Goal: Task Accomplishment & Management: Use online tool/utility

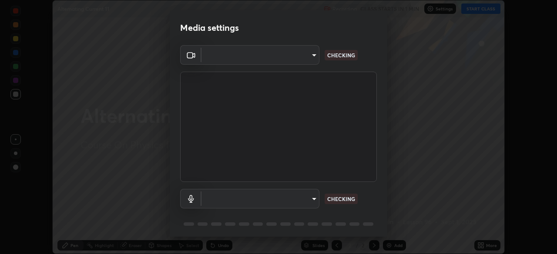
scroll to position [254, 557]
type input "7db3104c3122a209b332b64619111aa91615a24fb0de166504fa5909fce8eb30"
click at [300, 201] on body "Erase all Alternating Current 11 Recording CLASS STARTS IN 1 MIN Settings START…" at bounding box center [278, 127] width 557 height 254
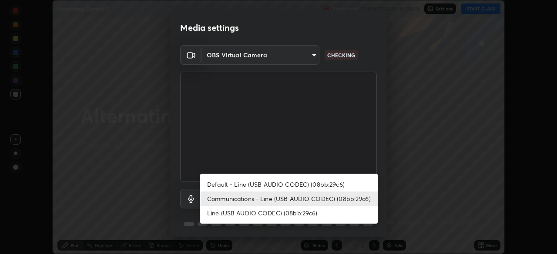
click at [315, 185] on li "Default - Line (USB AUDIO CODEC) (08bb:29c6)" at bounding box center [288, 184] width 177 height 14
type input "default"
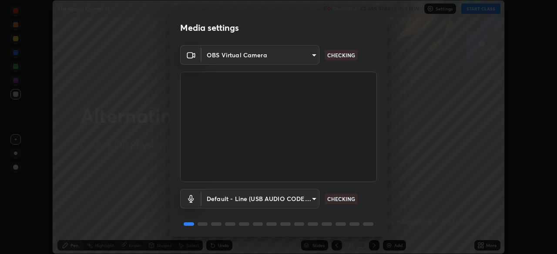
scroll to position [31, 0]
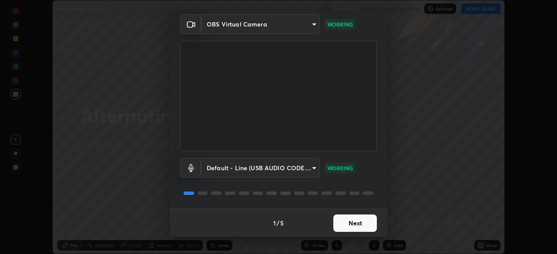
click at [349, 225] on button "Next" at bounding box center [354, 223] width 43 height 17
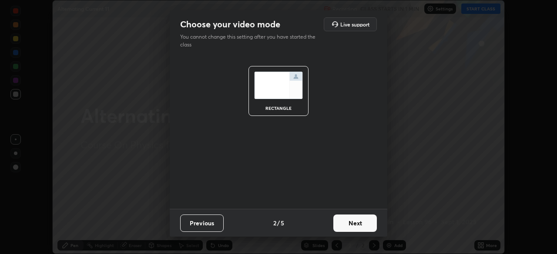
scroll to position [0, 0]
click at [355, 226] on button "Next" at bounding box center [354, 223] width 43 height 17
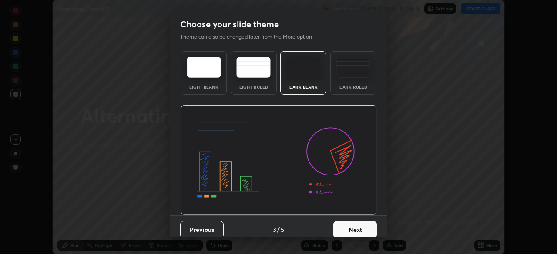
click at [352, 77] on img at bounding box center [353, 67] width 34 height 21
click at [356, 237] on button "Next" at bounding box center [354, 229] width 43 height 17
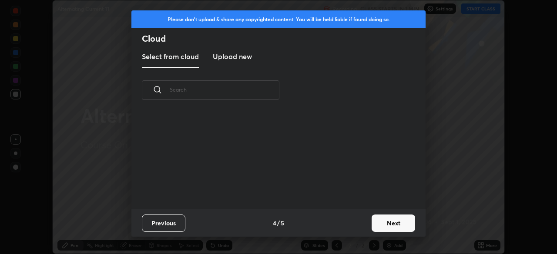
click at [378, 230] on button "Next" at bounding box center [392, 223] width 43 height 17
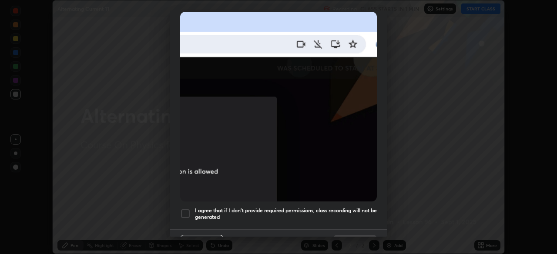
scroll to position [208, 0]
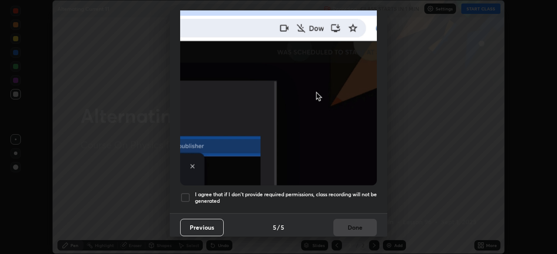
click at [227, 197] on h5 "I agree that if I don't provide required permissions, class recording will not …" at bounding box center [286, 197] width 182 height 13
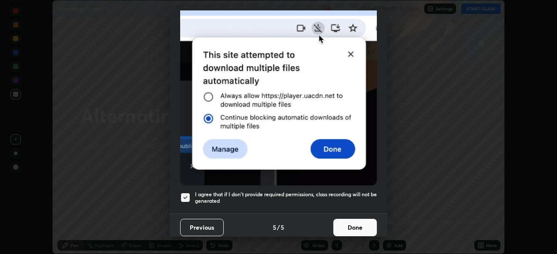
click at [357, 231] on button "Done" at bounding box center [354, 227] width 43 height 17
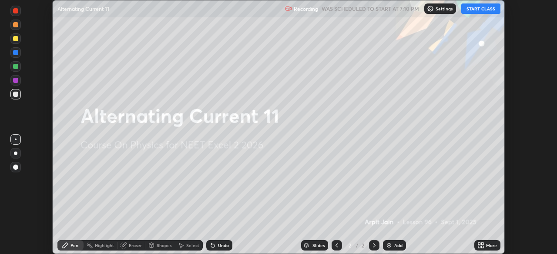
click at [473, 11] on button "START CLASS" at bounding box center [480, 8] width 39 height 10
click at [392, 248] on div "Add" at bounding box center [394, 246] width 23 height 10
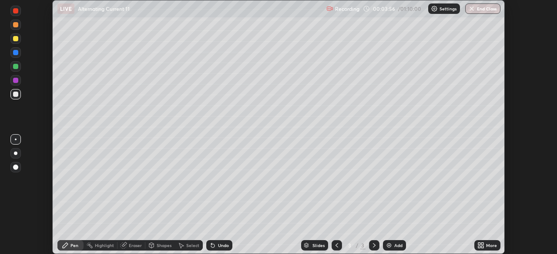
click at [16, 155] on div at bounding box center [15, 153] width 3 height 3
click at [18, 37] on div at bounding box center [15, 38] width 5 height 5
click at [14, 94] on div at bounding box center [15, 94] width 5 height 5
click at [16, 82] on div at bounding box center [15, 80] width 5 height 5
click at [17, 53] on div at bounding box center [15, 52] width 5 height 5
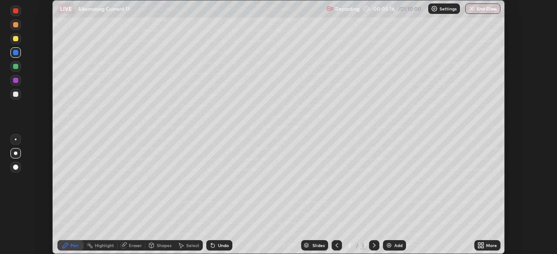
click at [15, 97] on div at bounding box center [15, 94] width 10 height 10
click at [15, 53] on div at bounding box center [15, 52] width 5 height 5
click at [20, 41] on div at bounding box center [15, 38] width 10 height 10
click at [396, 250] on div "Add" at bounding box center [394, 246] width 23 height 10
click at [211, 245] on icon at bounding box center [212, 245] width 3 height 3
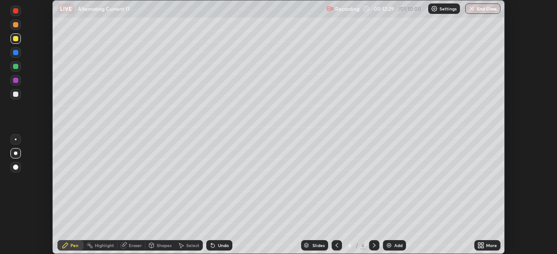
click at [211, 245] on icon at bounding box center [212, 245] width 3 height 3
click at [208, 251] on div "Undo" at bounding box center [219, 246] width 26 height 10
click at [211, 246] on icon at bounding box center [212, 245] width 3 height 3
click at [159, 249] on div "Shapes" at bounding box center [160, 246] width 30 height 10
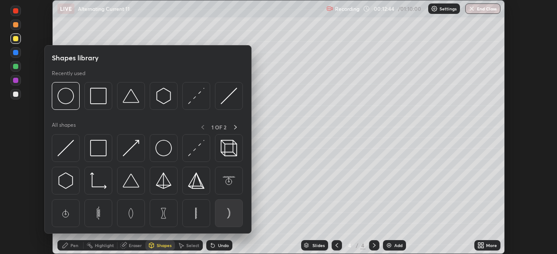
click at [226, 211] on img at bounding box center [229, 213] width 17 height 17
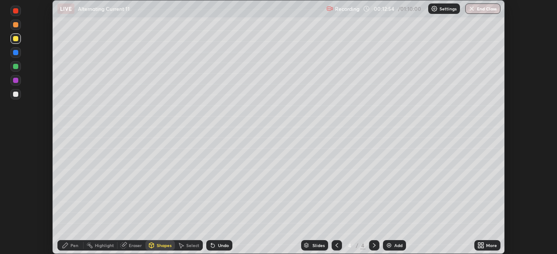
click at [71, 244] on div "Pen" at bounding box center [74, 246] width 8 height 4
click at [155, 244] on div "Shapes" at bounding box center [160, 246] width 30 height 10
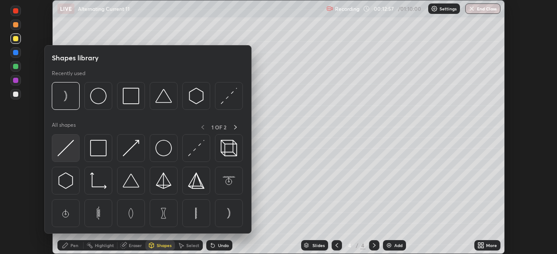
click at [68, 145] on img at bounding box center [65, 148] width 17 height 17
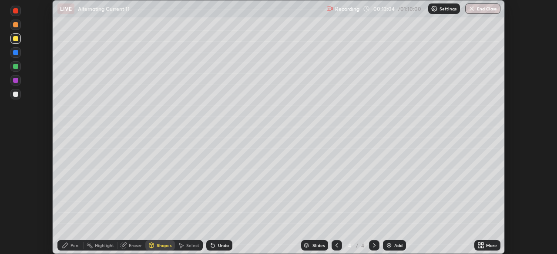
click at [15, 80] on div at bounding box center [15, 80] width 5 height 5
click at [181, 244] on icon at bounding box center [180, 245] width 7 height 7
click at [162, 246] on div "Shapes" at bounding box center [164, 246] width 15 height 4
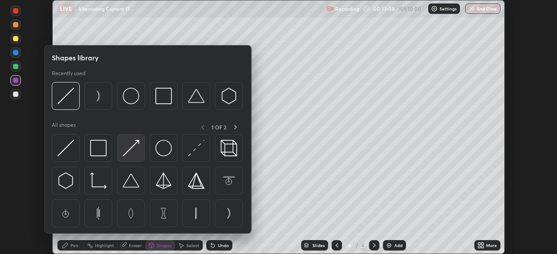
click at [131, 149] on img at bounding box center [131, 148] width 17 height 17
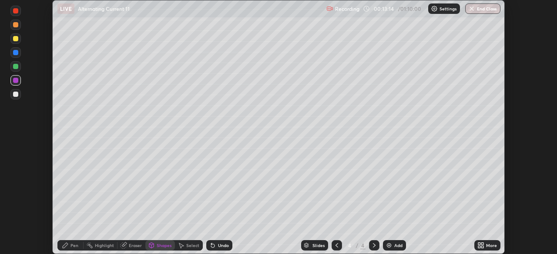
click at [72, 245] on div "Pen" at bounding box center [74, 246] width 8 height 4
click at [15, 95] on div at bounding box center [15, 94] width 5 height 5
click at [98, 246] on div "Highlight" at bounding box center [104, 246] width 19 height 4
click at [127, 246] on div "Eraser" at bounding box center [131, 246] width 28 height 10
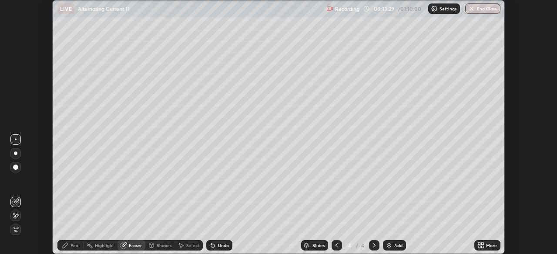
click at [15, 217] on icon at bounding box center [15, 216] width 7 height 7
click at [72, 248] on div "Pen" at bounding box center [74, 246] width 8 height 4
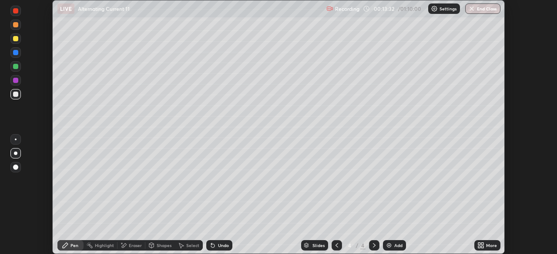
click at [17, 153] on div at bounding box center [15, 153] width 3 height 3
click at [15, 95] on div at bounding box center [15, 94] width 5 height 5
click at [158, 246] on div "Shapes" at bounding box center [164, 246] width 15 height 4
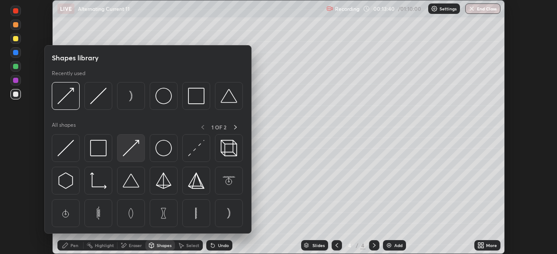
click at [127, 151] on img at bounding box center [131, 148] width 17 height 17
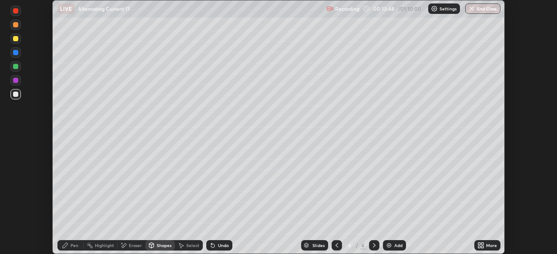
click at [155, 245] on div "Shapes" at bounding box center [160, 246] width 30 height 10
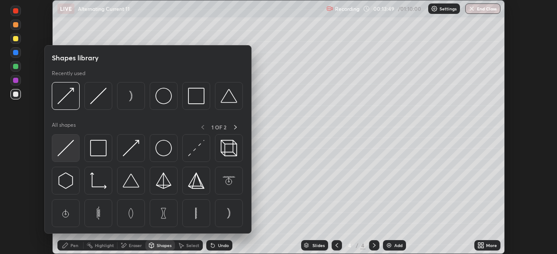
click at [68, 148] on img at bounding box center [65, 148] width 17 height 17
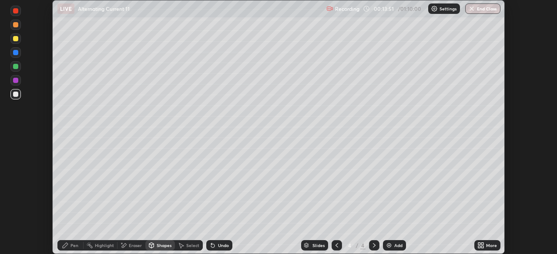
click at [16, 54] on div at bounding box center [15, 52] width 5 height 5
click at [15, 68] on div at bounding box center [15, 66] width 5 height 5
click at [157, 246] on div "Shapes" at bounding box center [164, 246] width 15 height 4
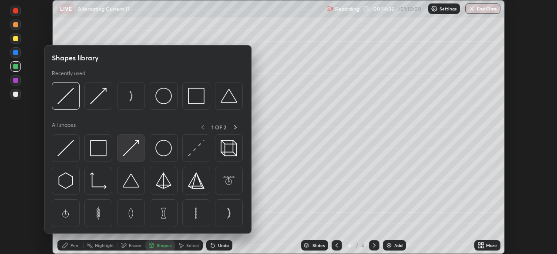
click at [132, 148] on img at bounding box center [131, 148] width 17 height 17
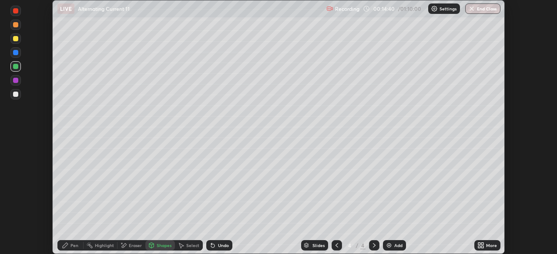
click at [68, 244] on icon at bounding box center [65, 245] width 5 height 5
click at [15, 139] on div at bounding box center [16, 140] width 2 height 2
click at [18, 91] on div at bounding box center [15, 94] width 10 height 10
click at [102, 248] on div "Highlight" at bounding box center [104, 246] width 19 height 4
click at [67, 244] on icon at bounding box center [65, 245] width 5 height 5
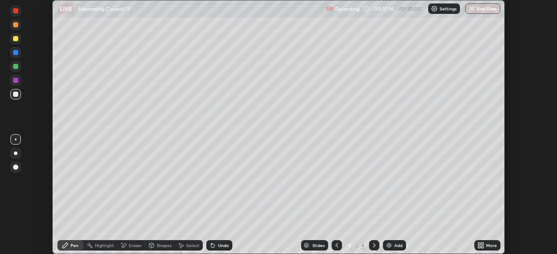
click at [90, 244] on circle at bounding box center [90, 243] width 1 height 1
click at [126, 246] on icon at bounding box center [123, 245] width 7 height 7
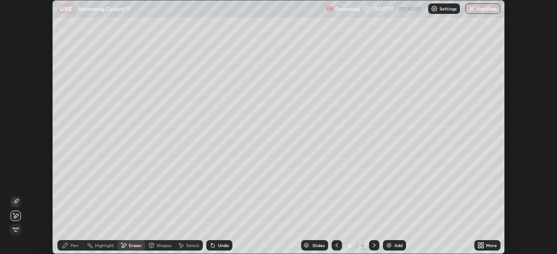
click at [13, 202] on icon at bounding box center [15, 202] width 7 height 7
click at [67, 247] on icon at bounding box center [65, 245] width 7 height 7
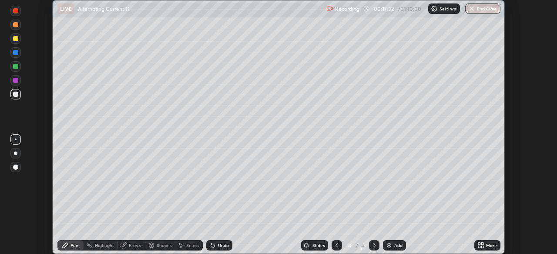
click at [125, 246] on icon at bounding box center [123, 246] width 6 height 6
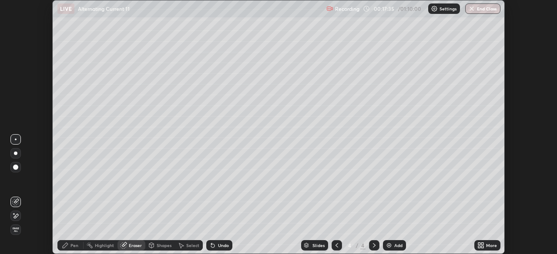
click at [67, 247] on icon at bounding box center [65, 245] width 7 height 7
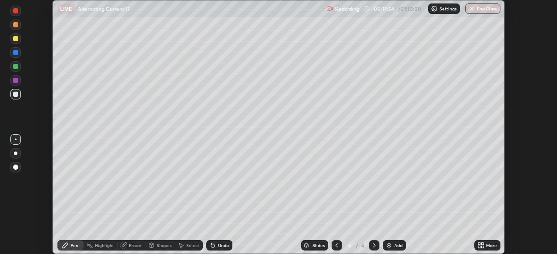
click at [15, 43] on div at bounding box center [15, 38] width 10 height 10
click at [108, 248] on div "Highlight" at bounding box center [104, 246] width 19 height 4
click at [15, 215] on icon at bounding box center [15, 216] width 7 height 7
click at [15, 69] on div at bounding box center [15, 66] width 5 height 5
click at [64, 245] on icon at bounding box center [65, 245] width 7 height 7
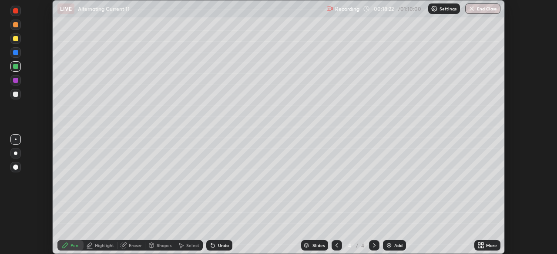
click at [99, 245] on div "Highlight" at bounding box center [104, 246] width 19 height 4
click at [14, 203] on icon at bounding box center [15, 202] width 7 height 7
click at [67, 246] on icon at bounding box center [65, 245] width 5 height 5
click at [17, 43] on div at bounding box center [15, 38] width 10 height 10
click at [130, 248] on div "Eraser" at bounding box center [135, 246] width 13 height 4
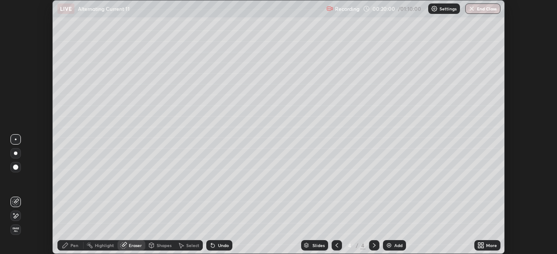
click at [67, 245] on icon at bounding box center [65, 245] width 5 height 5
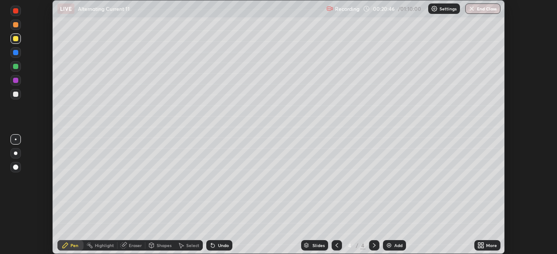
click at [16, 93] on div at bounding box center [15, 94] width 5 height 5
click at [16, 39] on div at bounding box center [15, 38] width 5 height 5
click at [101, 246] on div "Highlight" at bounding box center [104, 246] width 19 height 4
click at [13, 202] on icon at bounding box center [15, 202] width 7 height 7
click at [70, 250] on div "Pen" at bounding box center [70, 246] width 26 height 10
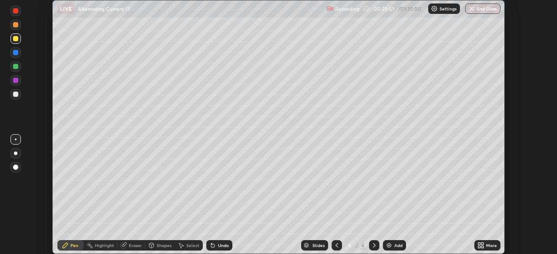
click at [13, 93] on div at bounding box center [15, 94] width 5 height 5
click at [392, 247] on div "Add" at bounding box center [394, 246] width 23 height 10
click at [335, 246] on icon at bounding box center [336, 245] width 7 height 7
click at [374, 249] on icon at bounding box center [374, 245] width 7 height 7
click at [215, 247] on icon at bounding box center [212, 245] width 7 height 7
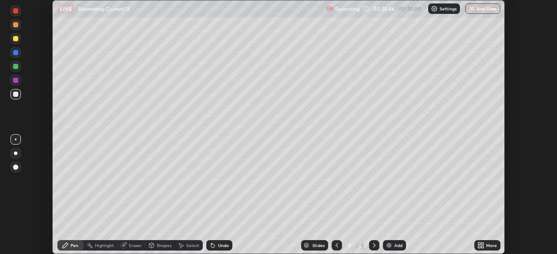
click at [211, 246] on icon at bounding box center [212, 245] width 3 height 3
click at [336, 246] on icon at bounding box center [336, 245] width 7 height 7
click at [372, 243] on icon at bounding box center [374, 245] width 7 height 7
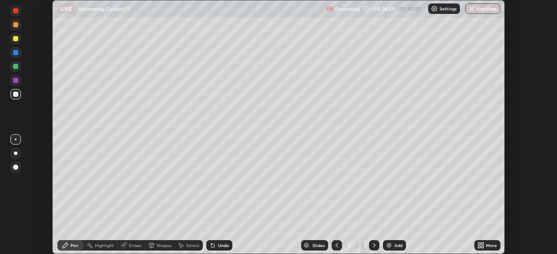
click at [129, 247] on div "Eraser" at bounding box center [135, 246] width 13 height 4
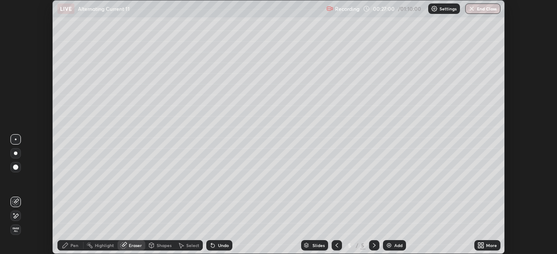
click at [17, 215] on icon at bounding box center [15, 216] width 7 height 7
click at [68, 246] on icon at bounding box center [65, 245] width 7 height 7
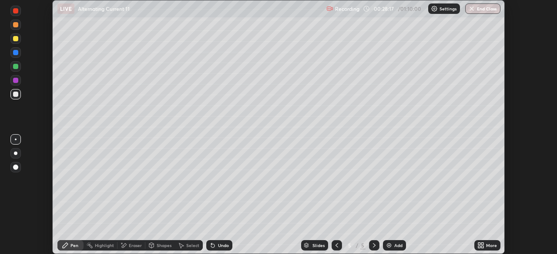
click at [336, 246] on icon at bounding box center [336, 245] width 7 height 7
click at [371, 242] on icon at bounding box center [374, 245] width 7 height 7
click at [396, 242] on div "Add" at bounding box center [394, 246] width 23 height 10
click at [17, 69] on div at bounding box center [15, 66] width 10 height 10
click at [16, 40] on div at bounding box center [15, 38] width 5 height 5
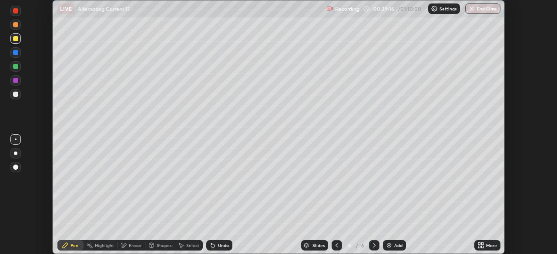
click at [16, 25] on div at bounding box center [15, 24] width 5 height 5
click at [13, 93] on div at bounding box center [15, 94] width 5 height 5
click at [102, 246] on div "Highlight" at bounding box center [104, 246] width 19 height 4
click at [18, 200] on icon at bounding box center [15, 202] width 7 height 7
click at [68, 245] on icon at bounding box center [65, 245] width 7 height 7
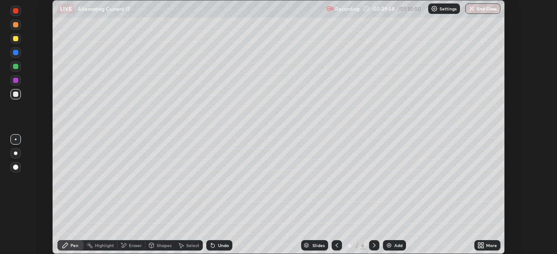
click at [16, 137] on div at bounding box center [15, 139] width 10 height 10
click at [126, 245] on icon at bounding box center [123, 245] width 7 height 7
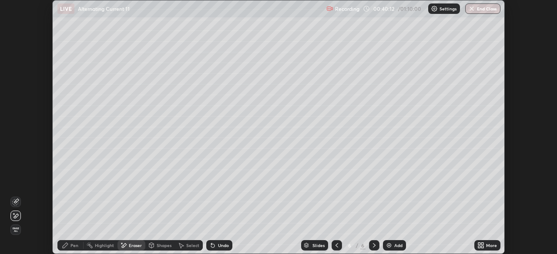
click at [70, 243] on div "Pen" at bounding box center [70, 246] width 26 height 10
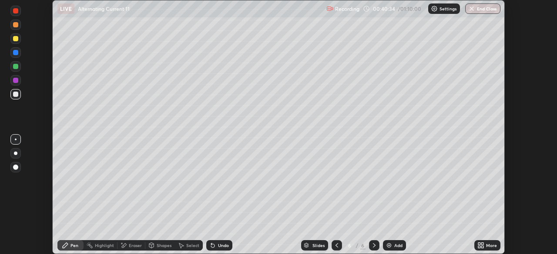
click at [16, 54] on div at bounding box center [15, 52] width 5 height 5
click at [15, 39] on div at bounding box center [15, 38] width 5 height 5
click at [336, 246] on icon at bounding box center [336, 245] width 7 height 7
click at [373, 246] on icon at bounding box center [374, 245] width 7 height 7
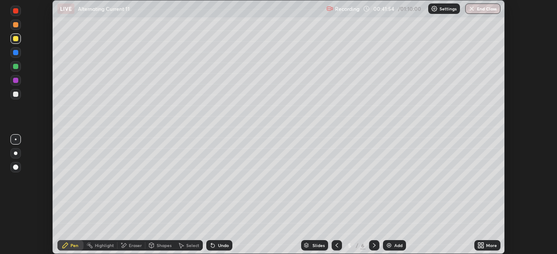
click at [377, 247] on div at bounding box center [374, 246] width 10 height 10
click at [223, 246] on div "Undo" at bounding box center [223, 246] width 11 height 4
click at [219, 249] on div "Undo" at bounding box center [219, 246] width 26 height 10
click at [216, 249] on div "Undo" at bounding box center [219, 246] width 26 height 10
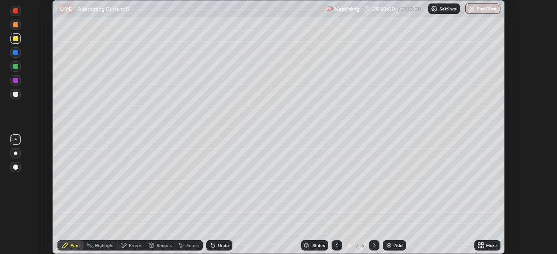
click at [336, 246] on icon at bounding box center [336, 245] width 7 height 7
click at [335, 245] on icon at bounding box center [336, 246] width 3 height 4
click at [374, 241] on div at bounding box center [374, 246] width 10 height 10
click at [373, 242] on icon at bounding box center [374, 245] width 7 height 7
click at [391, 248] on img at bounding box center [388, 245] width 7 height 7
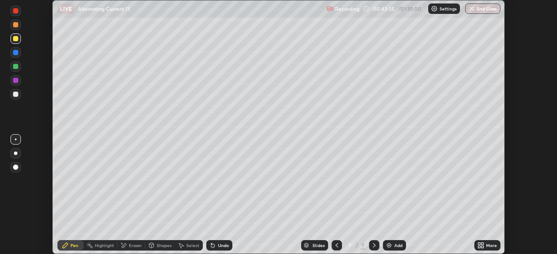
click at [337, 248] on icon at bounding box center [336, 245] width 7 height 7
click at [335, 242] on div at bounding box center [336, 246] width 10 height 10
click at [336, 245] on icon at bounding box center [336, 245] width 7 height 7
click at [374, 246] on icon at bounding box center [374, 246] width 3 height 4
click at [373, 246] on icon at bounding box center [374, 245] width 7 height 7
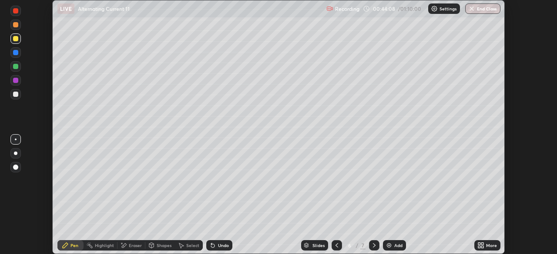
click at [336, 246] on icon at bounding box center [336, 245] width 7 height 7
click at [335, 243] on icon at bounding box center [336, 245] width 7 height 7
click at [374, 246] on icon at bounding box center [374, 246] width 3 height 4
click at [373, 244] on icon at bounding box center [374, 246] width 3 height 4
click at [372, 243] on icon at bounding box center [374, 245] width 7 height 7
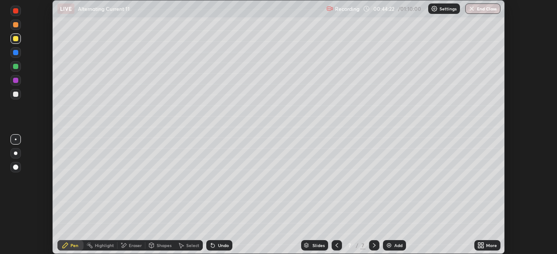
click at [16, 97] on div at bounding box center [15, 94] width 5 height 5
click at [336, 246] on icon at bounding box center [336, 245] width 7 height 7
click at [373, 246] on icon at bounding box center [374, 245] width 7 height 7
click at [130, 247] on div "Eraser" at bounding box center [135, 246] width 13 height 4
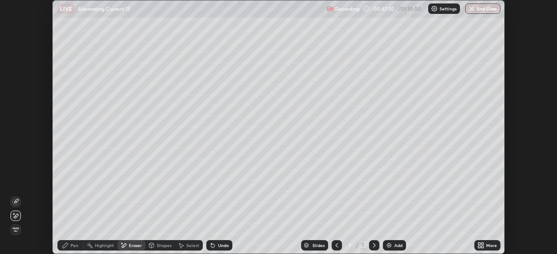
click at [72, 248] on div "Pen" at bounding box center [74, 246] width 8 height 4
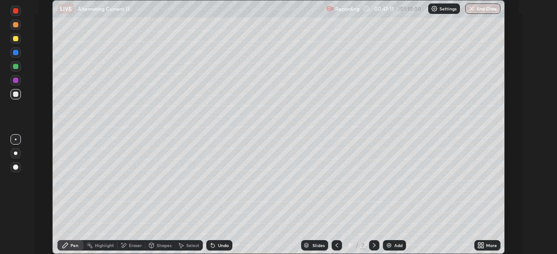
click at [14, 153] on div at bounding box center [15, 153] width 3 height 3
click at [218, 246] on div "Undo" at bounding box center [223, 246] width 11 height 4
click at [211, 244] on icon at bounding box center [211, 244] width 1 height 1
click at [211, 247] on icon at bounding box center [212, 245] width 3 height 3
click at [16, 80] on div at bounding box center [15, 80] width 5 height 5
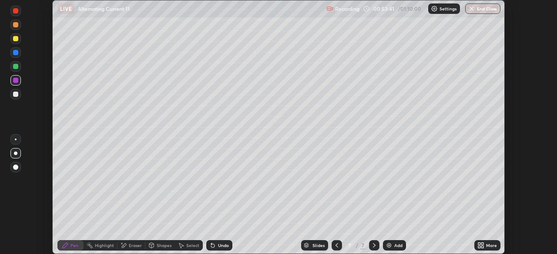
click at [16, 67] on div at bounding box center [15, 66] width 5 height 5
click at [126, 247] on icon at bounding box center [123, 245] width 7 height 7
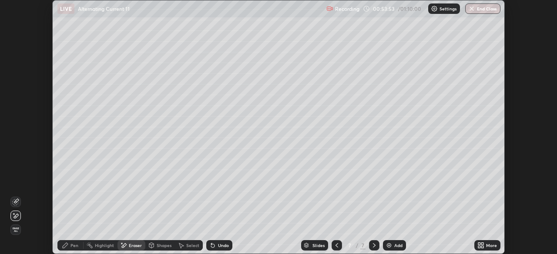
click at [102, 245] on div "Highlight" at bounding box center [104, 246] width 19 height 4
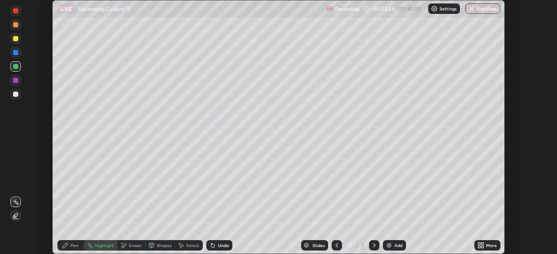
click at [14, 213] on icon at bounding box center [15, 216] width 7 height 7
click at [14, 94] on div at bounding box center [15, 94] width 5 height 5
click at [15, 52] on div at bounding box center [15, 52] width 5 height 5
click at [14, 40] on div at bounding box center [15, 38] width 5 height 5
click at [212, 245] on icon at bounding box center [212, 245] width 3 height 3
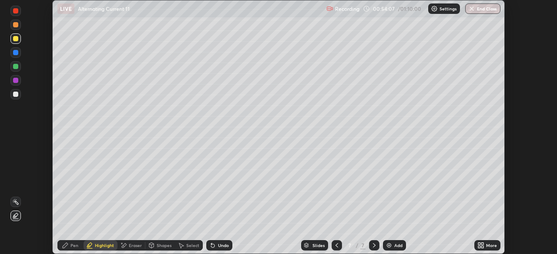
click at [71, 245] on div "Pen" at bounding box center [74, 246] width 8 height 4
click at [16, 96] on div at bounding box center [15, 94] width 5 height 5
click at [16, 140] on div at bounding box center [16, 140] width 2 height 2
click at [391, 248] on img at bounding box center [388, 245] width 7 height 7
click at [334, 250] on div at bounding box center [336, 246] width 10 height 10
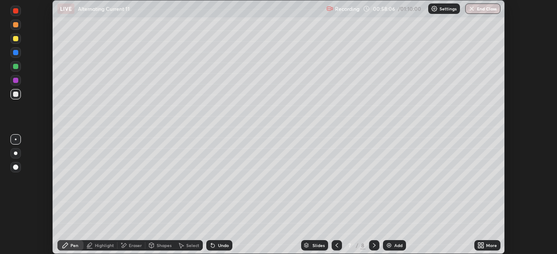
click at [373, 246] on icon at bounding box center [374, 245] width 7 height 7
click at [336, 246] on icon at bounding box center [336, 245] width 7 height 7
click at [373, 248] on icon at bounding box center [374, 246] width 3 height 4
click at [474, 10] on img "button" at bounding box center [471, 8] width 7 height 7
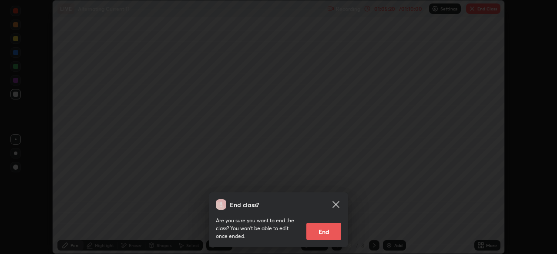
click at [323, 229] on button "End" at bounding box center [323, 231] width 35 height 17
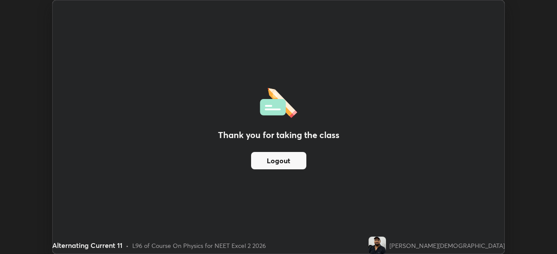
click at [303, 168] on button "Logout" at bounding box center [278, 160] width 55 height 17
